Goal: Task Accomplishment & Management: Manage account settings

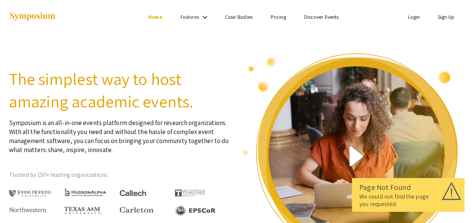
click at [407, 17] on link "Login" at bounding box center [413, 17] width 12 height 7
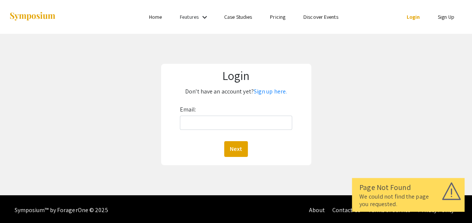
drag, startPoint x: 255, startPoint y: 113, endPoint x: 256, endPoint y: 120, distance: 6.5
click at [256, 116] on div "Email: Next" at bounding box center [236, 130] width 113 height 53
click at [256, 120] on input "Email:" at bounding box center [236, 123] width 113 height 14
click at [230, 149] on button "Next" at bounding box center [236, 149] width 24 height 16
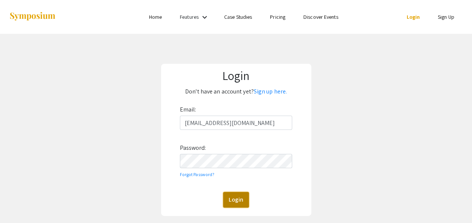
click at [239, 195] on button "Login" at bounding box center [236, 200] width 26 height 16
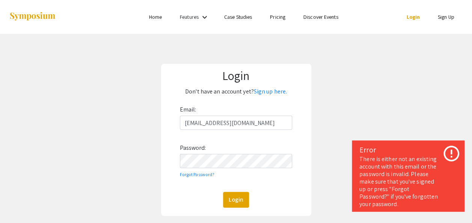
click at [116, 144] on div "Login Don't have an account yet? Sign up here. Email: [EMAIL_ADDRESS][DOMAIN_NA…" at bounding box center [235, 140] width 483 height 212
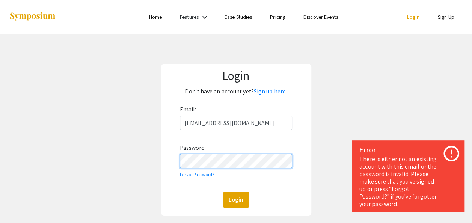
click at [154, 163] on div "Login Don't have an account yet? Sign up here. Email: [EMAIL_ADDRESS][DOMAIN_NA…" at bounding box center [235, 140] width 483 height 212
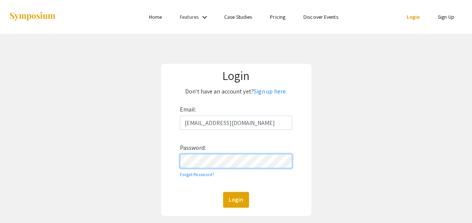
click at [223, 192] on button "Login" at bounding box center [236, 200] width 26 height 16
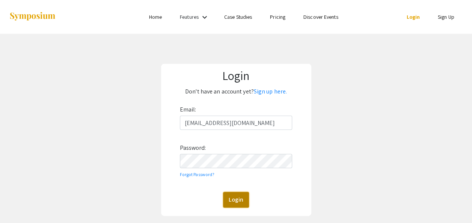
click at [233, 195] on button "Login" at bounding box center [236, 200] width 26 height 16
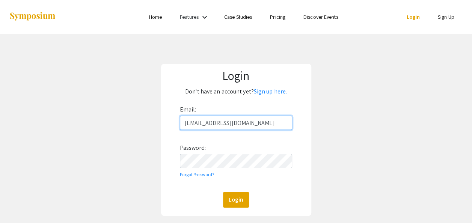
click at [243, 119] on input "[EMAIL_ADDRESS][DOMAIN_NAME]" at bounding box center [236, 123] width 113 height 14
type input "[EMAIL_ADDRESS][DOMAIN_NAME]"
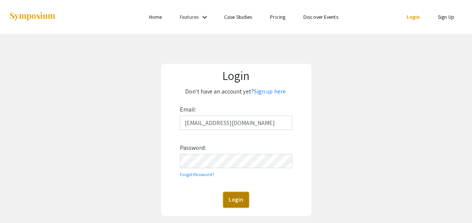
click at [228, 202] on button "Login" at bounding box center [236, 200] width 26 height 16
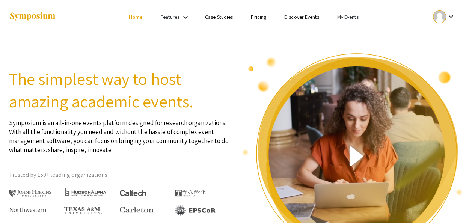
click at [437, 20] on div at bounding box center [439, 16] width 13 height 13
drag, startPoint x: 349, startPoint y: 11, endPoint x: 349, endPoint y: 17, distance: 5.6
click at [349, 12] on div at bounding box center [236, 111] width 472 height 223
click at [349, 17] on link "My Events" at bounding box center [347, 17] width 21 height 7
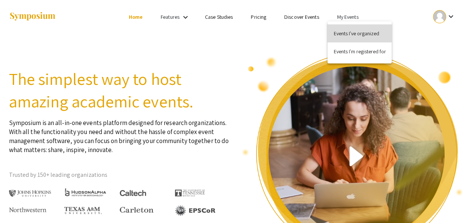
click at [347, 34] on button "Events I've organized" at bounding box center [359, 33] width 64 height 18
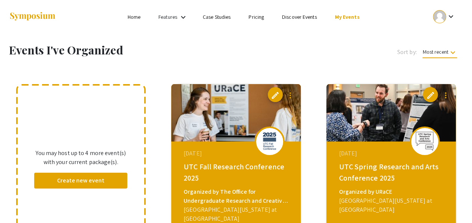
scroll to position [75, 0]
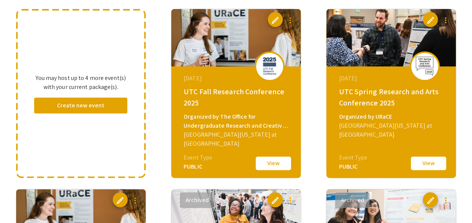
click at [269, 162] on button "View" at bounding box center [273, 163] width 38 height 16
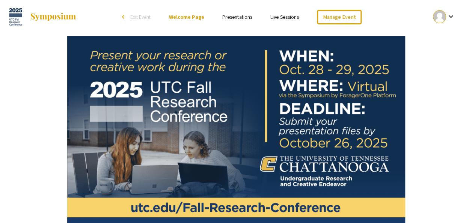
drag, startPoint x: 245, startPoint y: 21, endPoint x: 247, endPoint y: 17, distance: 4.5
click at [245, 21] on li "Presentations" at bounding box center [237, 16] width 48 height 9
click at [247, 16] on link "Presentations" at bounding box center [237, 17] width 30 height 7
